Goal: Find contact information: Find contact information

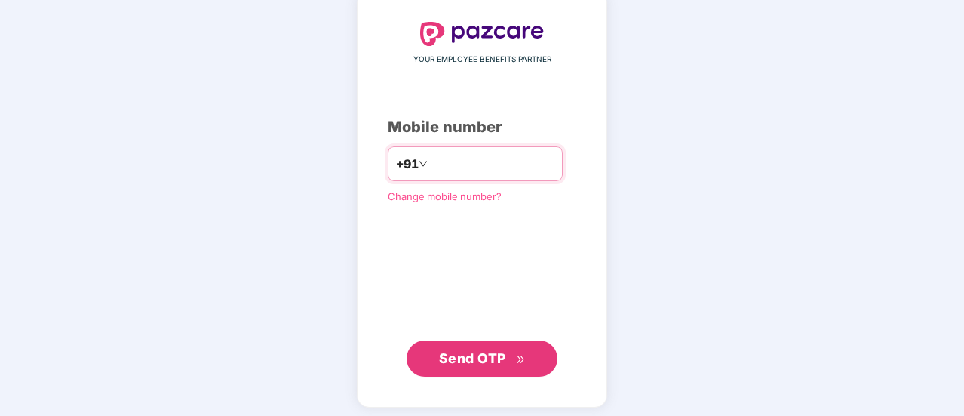
scroll to position [83, 0]
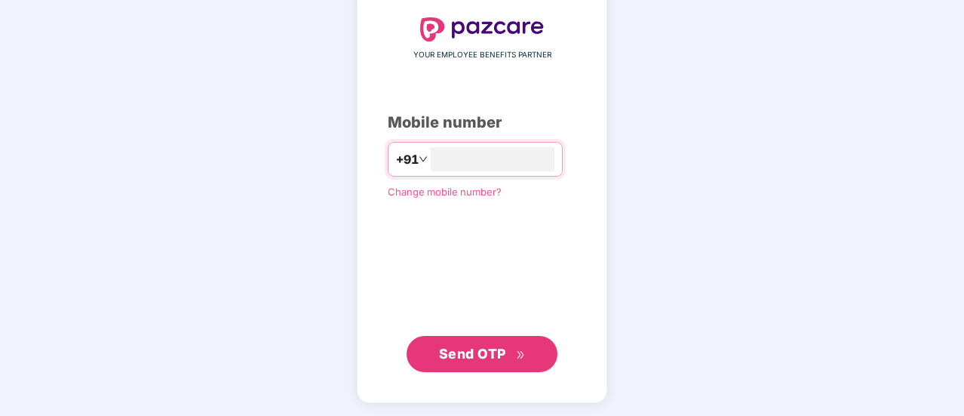
type input "**********"
click at [508, 350] on span "Send OTP" at bounding box center [482, 352] width 87 height 21
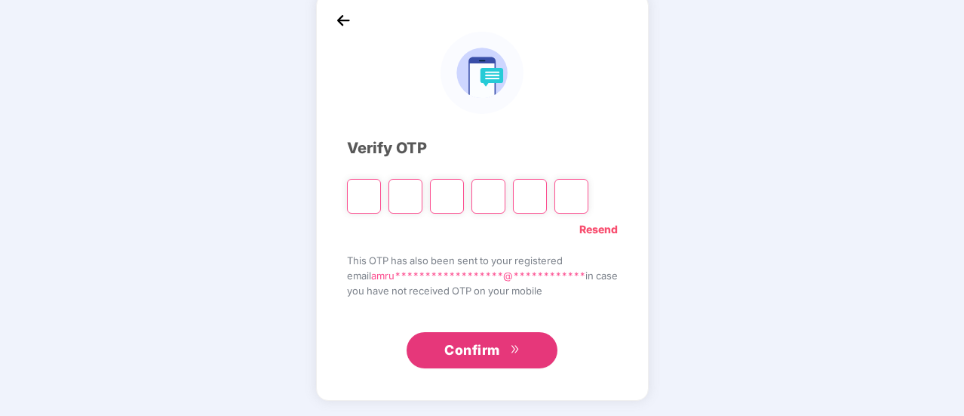
scroll to position [75, 0]
type input "*"
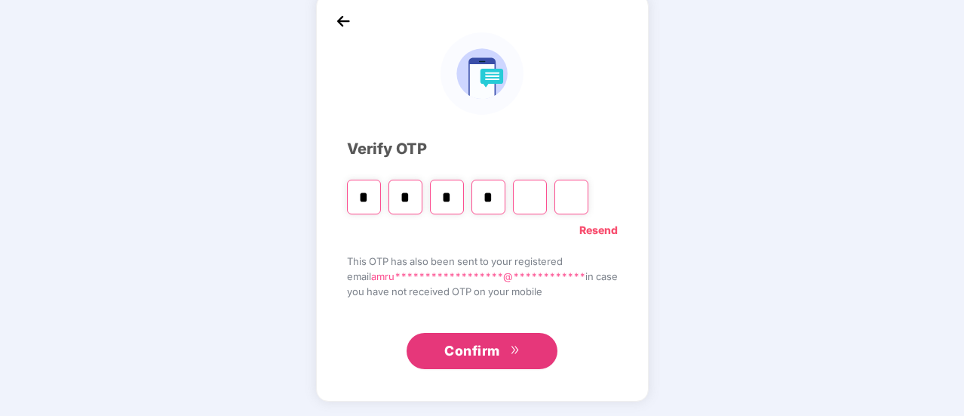
type input "*"
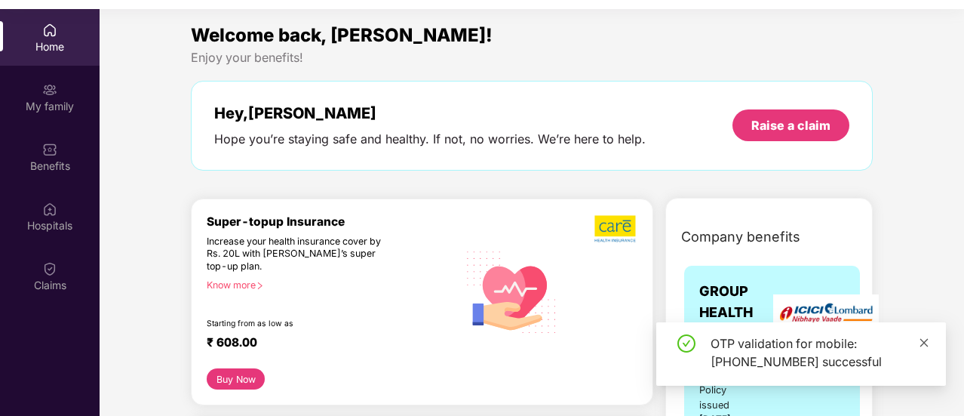
click at [928, 342] on icon "close" at bounding box center [924, 342] width 11 height 11
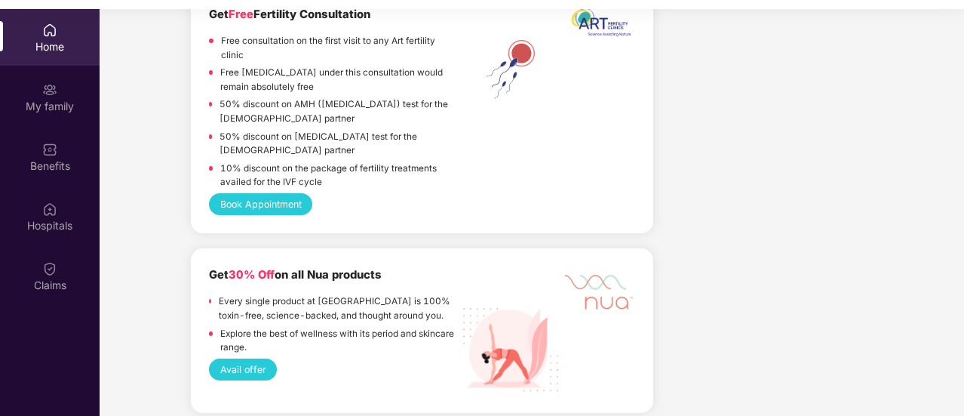
scroll to position [2395, 0]
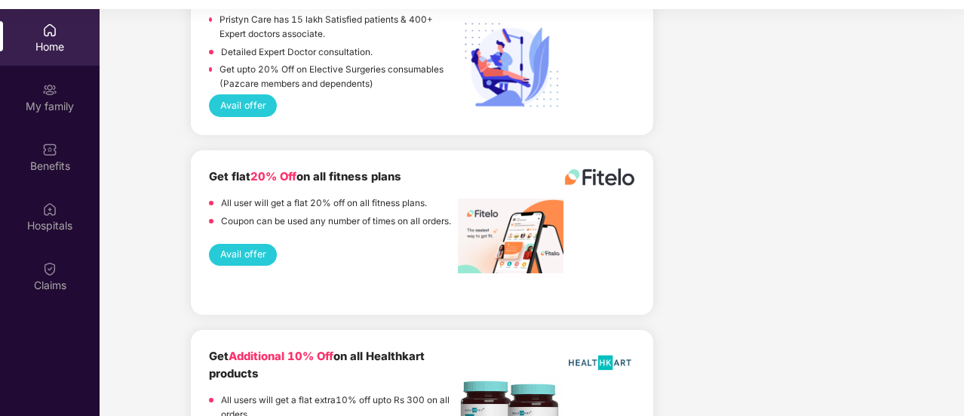
click at [45, 16] on div "Home" at bounding box center [50, 37] width 100 height 57
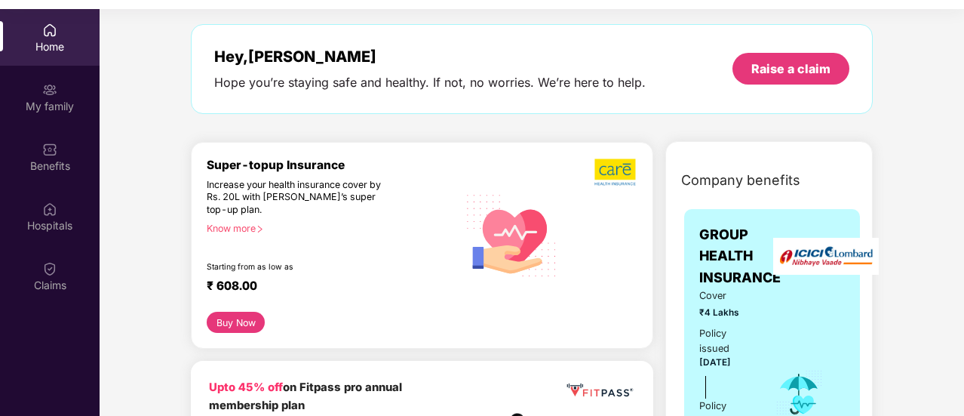
scroll to position [0, 0]
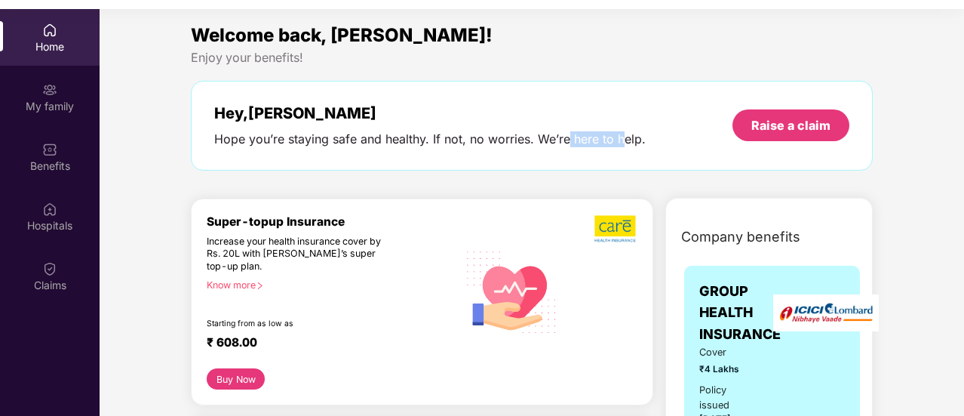
drag, startPoint x: 566, startPoint y: 136, endPoint x: 623, endPoint y: 136, distance: 57.3
click at [623, 136] on div "Hope you’re staying safe and healthy. If not, no worries. We’re here to help." at bounding box center [429, 139] width 431 height 16
click at [646, 136] on div "Hey, [PERSON_NAME] you’re staying safe and healthy. If not, no worries. We’re h…" at bounding box center [531, 125] width 635 height 43
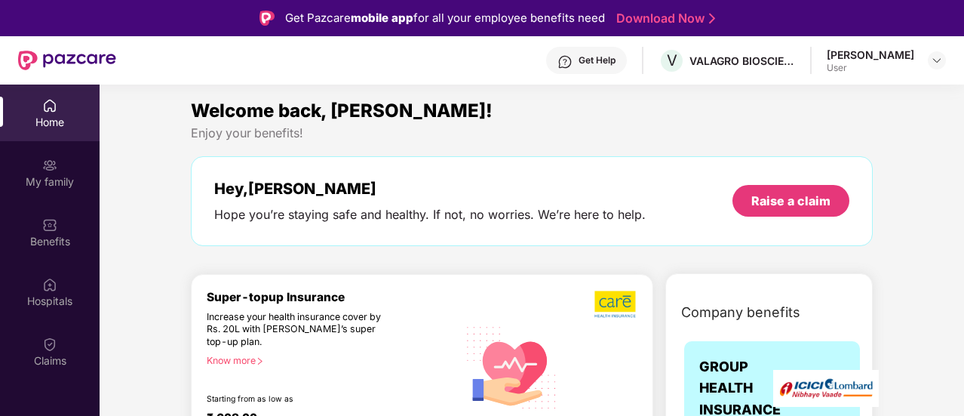
click at [576, 52] on div "Get Help" at bounding box center [586, 60] width 81 height 27
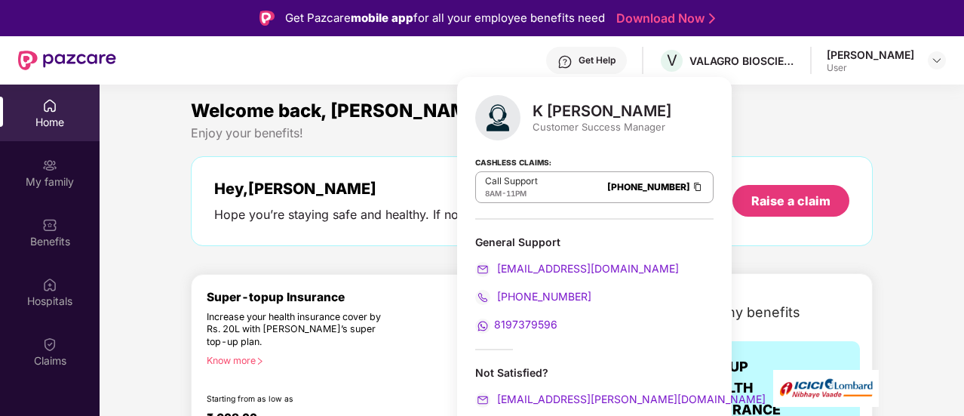
click at [526, 322] on span "8197379596" at bounding box center [525, 324] width 63 height 13
click at [524, 324] on span "8197379596" at bounding box center [525, 324] width 63 height 13
drag, startPoint x: 562, startPoint y: 321, endPoint x: 493, endPoint y: 324, distance: 68.7
click at [493, 324] on div "8197379596" at bounding box center [594, 324] width 238 height 17
copy span "8197379596"
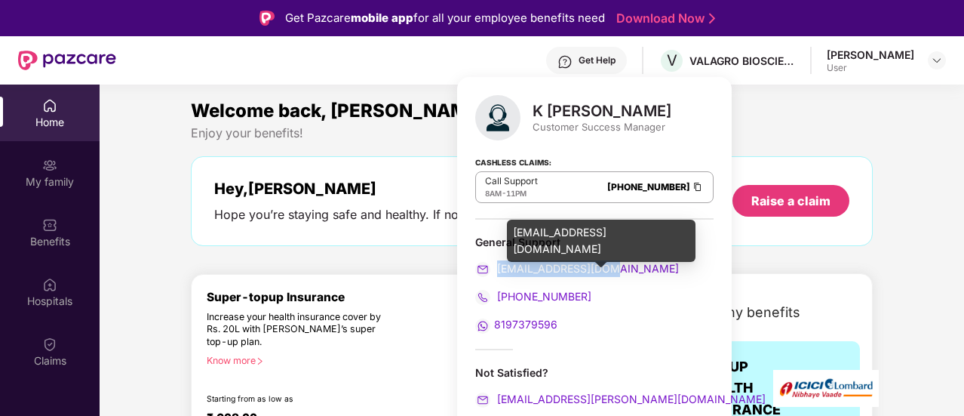
drag, startPoint x: 621, startPoint y: 263, endPoint x: 497, endPoint y: 262, distance: 124.4
click at [497, 262] on div "[EMAIL_ADDRESS][DOMAIN_NAME]" at bounding box center [594, 268] width 238 height 17
copy span "[EMAIL_ADDRESS][DOMAIN_NAME]"
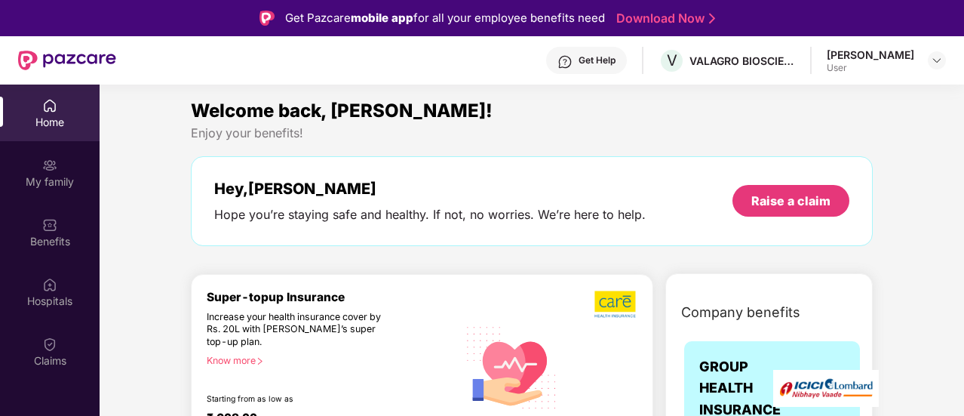
click at [802, 121] on div "Welcome back, [PERSON_NAME]!" at bounding box center [532, 111] width 682 height 29
